Goal: Find specific page/section

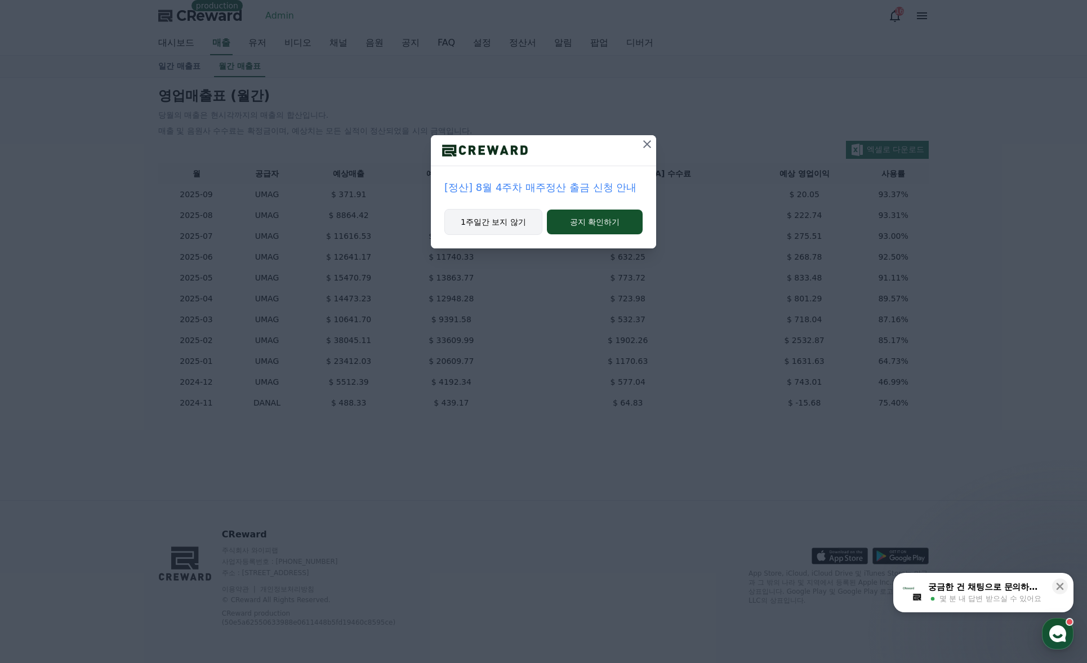
click at [510, 221] on button "1주일간 보지 않기" at bounding box center [494, 222] width 98 height 26
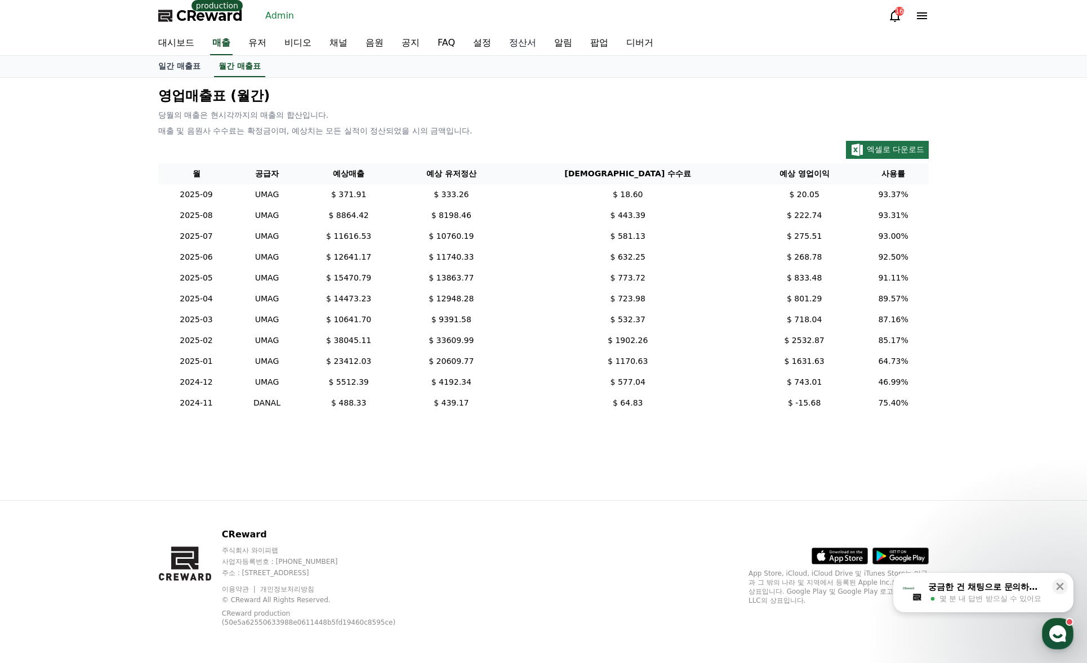
click at [519, 47] on link "정산서" at bounding box center [522, 44] width 45 height 24
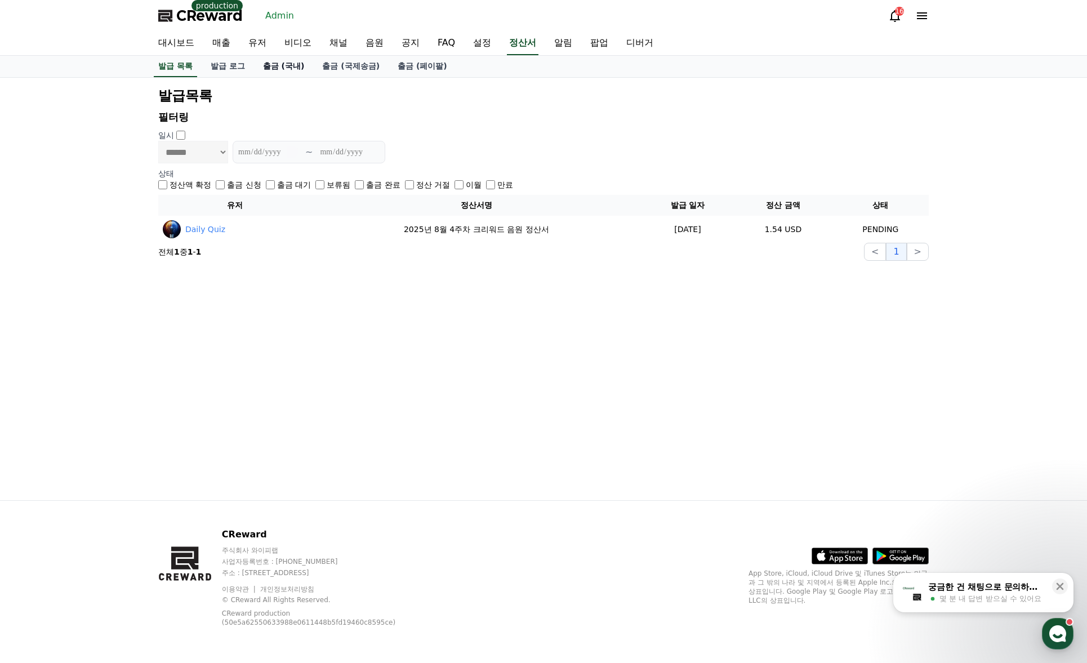
click at [279, 66] on link "출금 (국내)" at bounding box center [284, 66] width 60 height 21
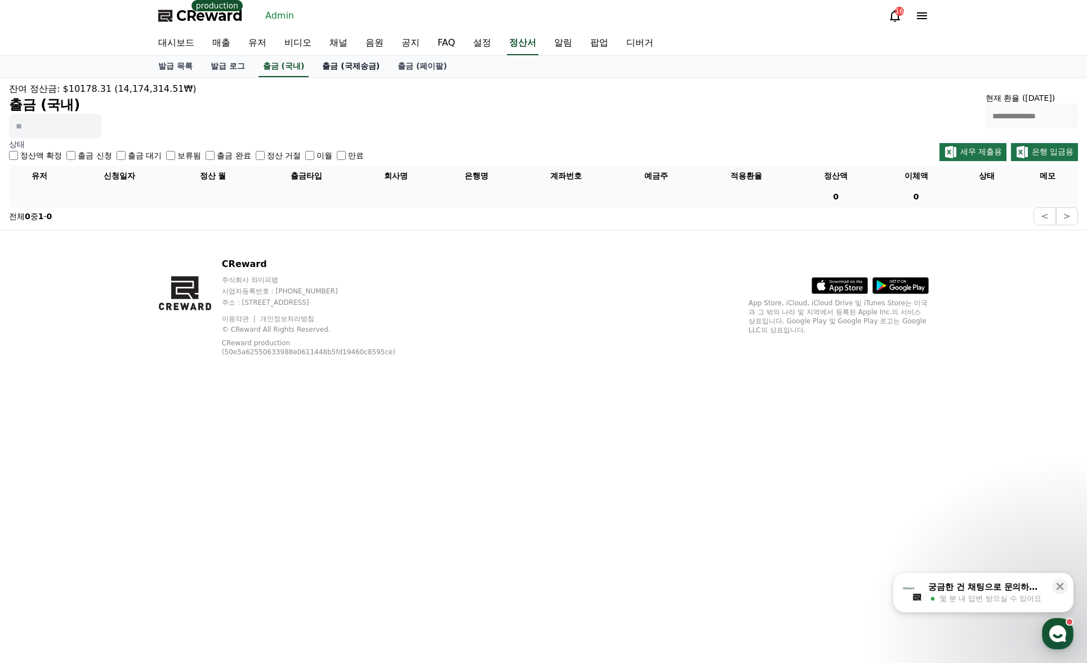
click at [347, 66] on link "출금 (국제송금)" at bounding box center [350, 66] width 75 height 21
